Goal: Complete application form

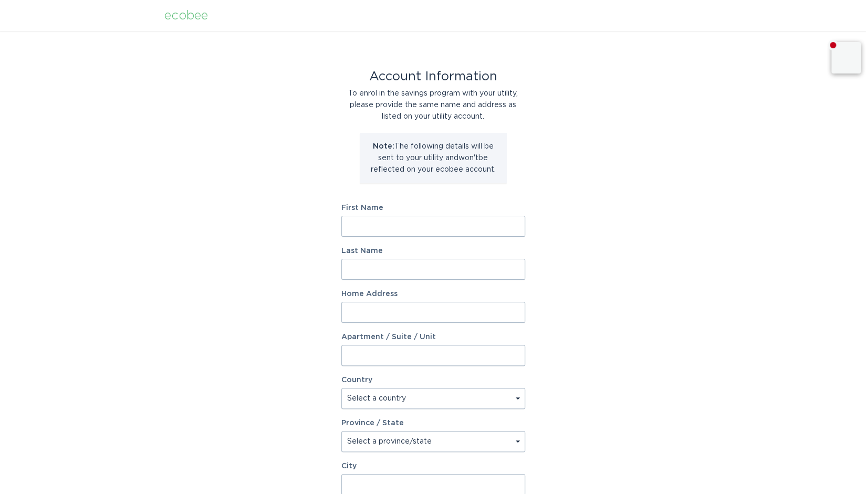
click at [410, 219] on input "First Name" at bounding box center [433, 226] width 184 height 21
type input "[PERSON_NAME]"
type input "[STREET_ADDRESS]"
select select "US"
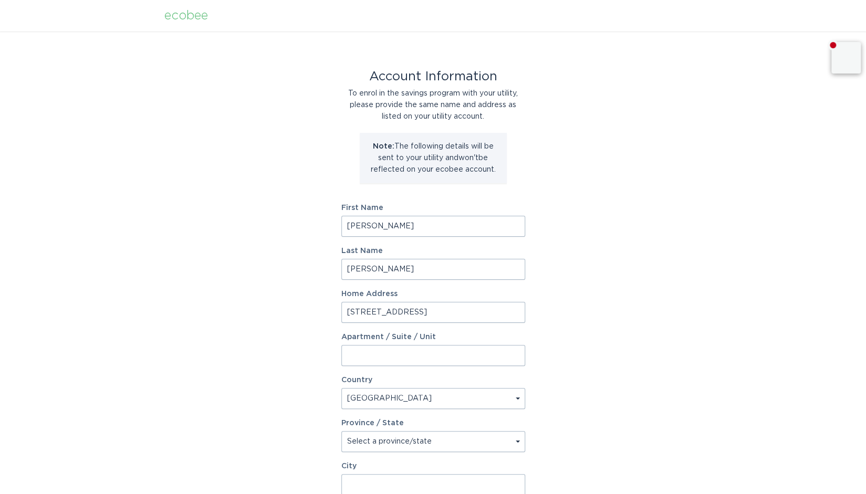
type input "Monroe"
type input "28110"
select select "NC"
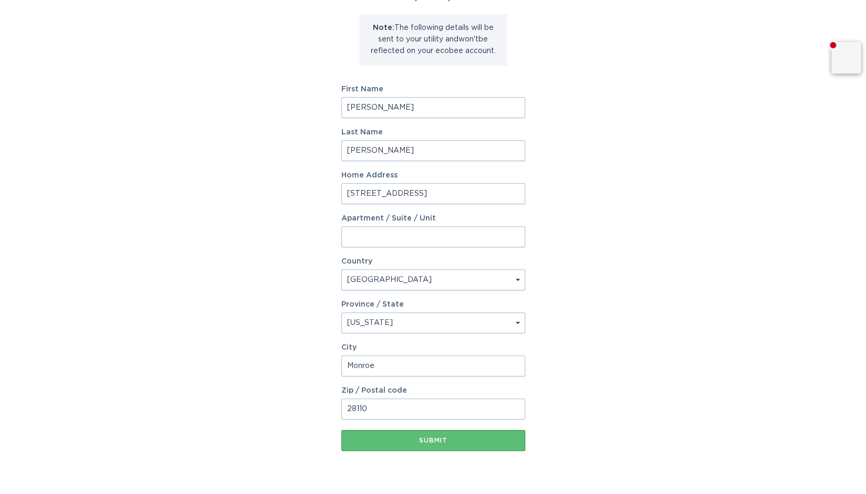
scroll to position [145, 0]
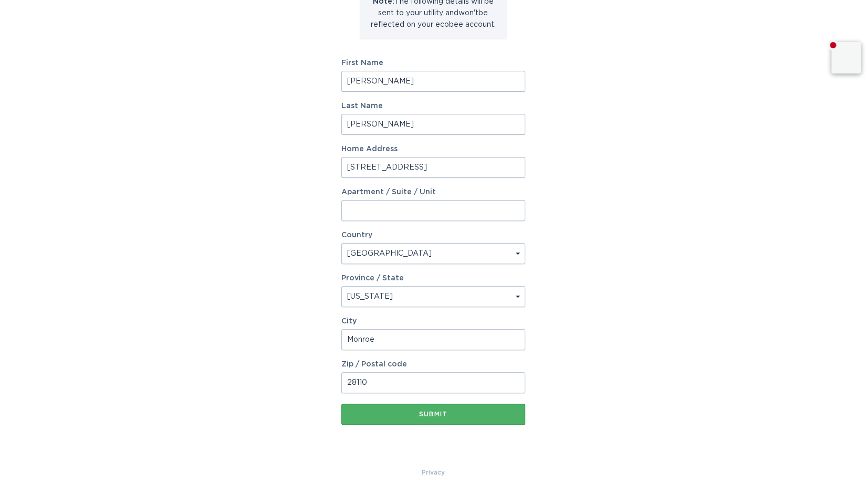
click at [431, 415] on div "Submit" at bounding box center [433, 414] width 173 height 6
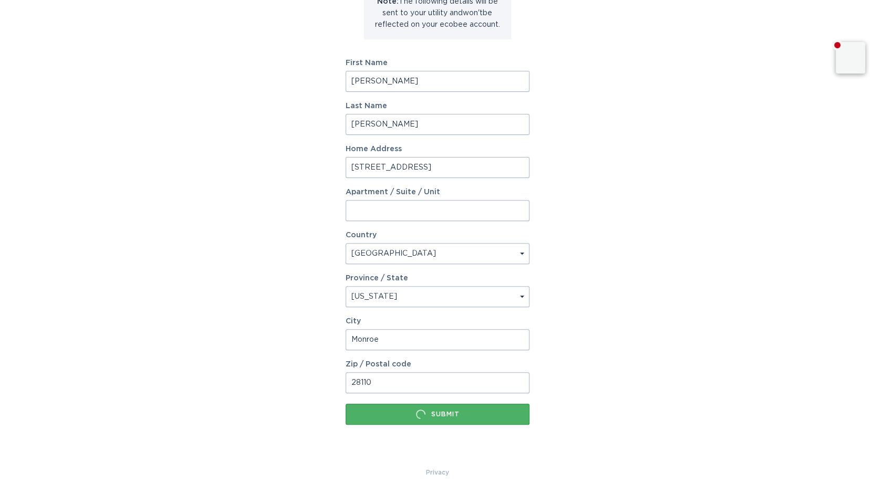
scroll to position [0, 0]
